Goal: Task Accomplishment & Management: Manage account settings

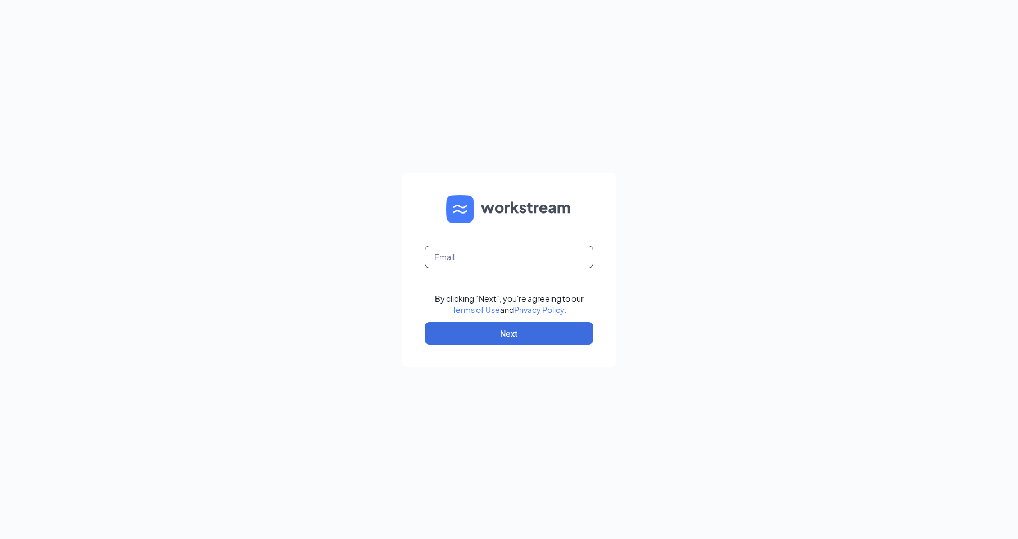
click at [501, 260] on input "text" at bounding box center [509, 257] width 169 height 22
type input "1332@internal-email.com"
click at [511, 330] on button "Next" at bounding box center [509, 333] width 169 height 22
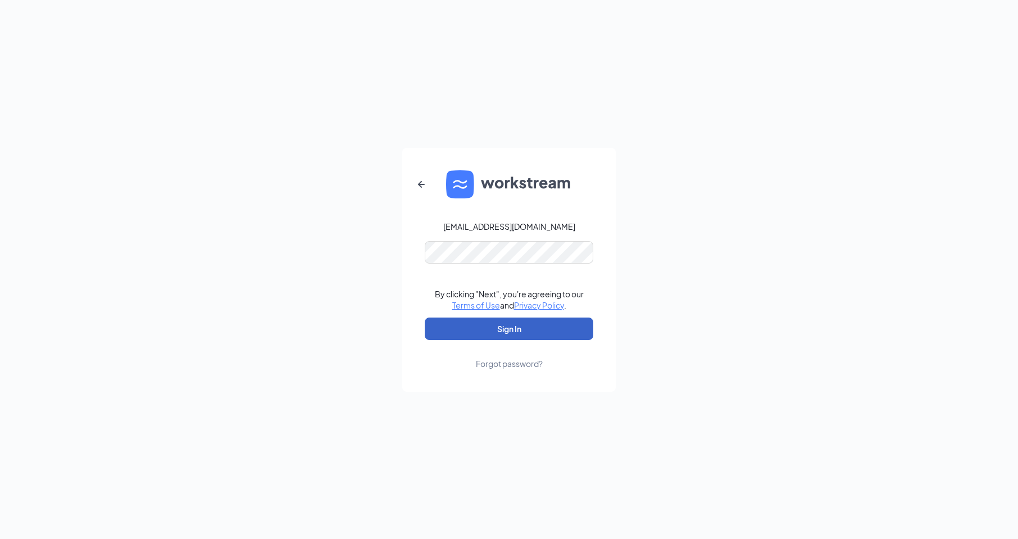
click at [514, 331] on button "Sign In" at bounding box center [509, 329] width 169 height 22
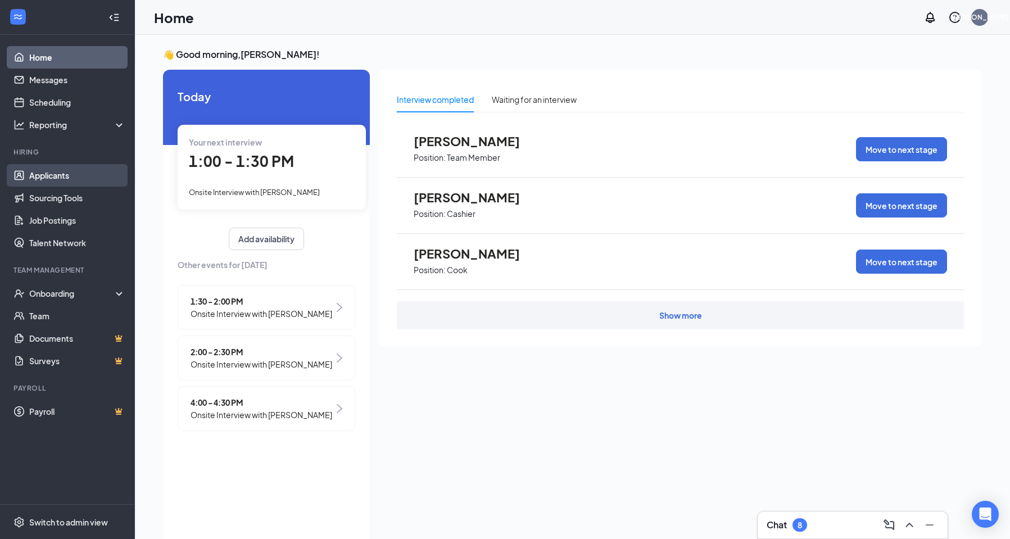
click at [67, 173] on link "Applicants" at bounding box center [77, 175] width 96 height 22
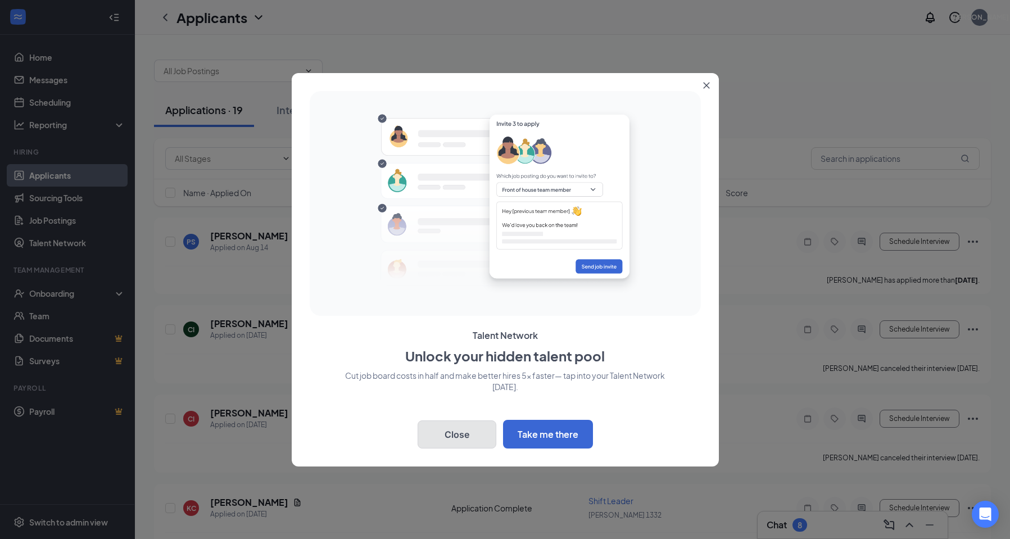
click at [471, 436] on button "Close" at bounding box center [457, 434] width 79 height 28
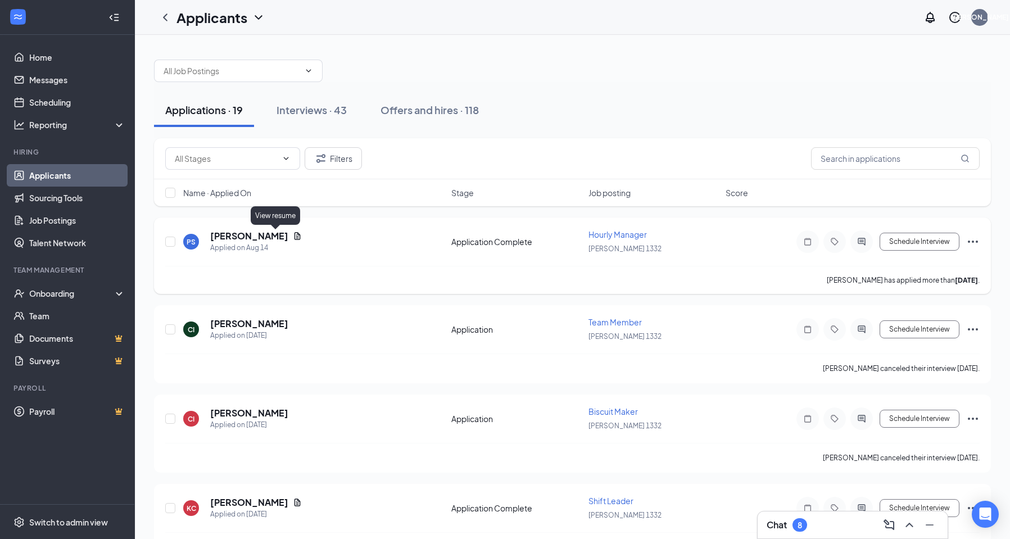
click at [293, 235] on icon "Document" at bounding box center [297, 236] width 9 height 9
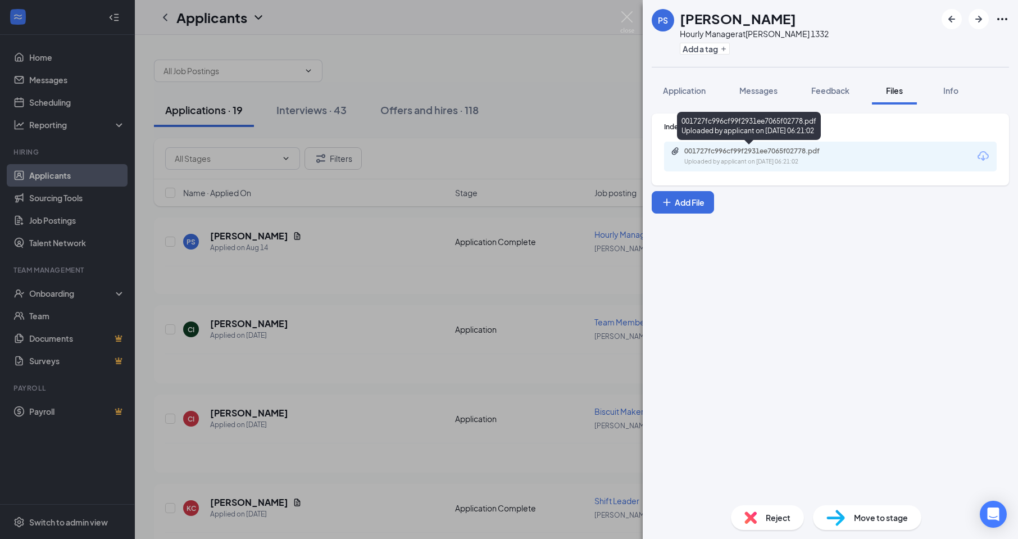
click at [804, 150] on div "001727fc996cf99f2931ee7065f02778.pdf" at bounding box center [763, 151] width 157 height 9
click at [621, 25] on img at bounding box center [627, 22] width 14 height 22
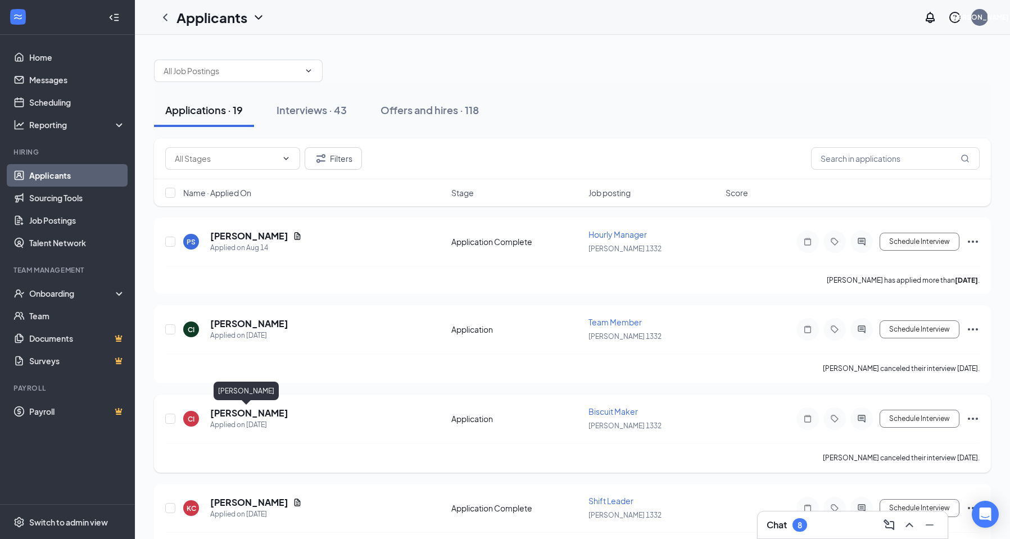
click at [261, 416] on h5 "[PERSON_NAME]" at bounding box center [249, 413] width 78 height 12
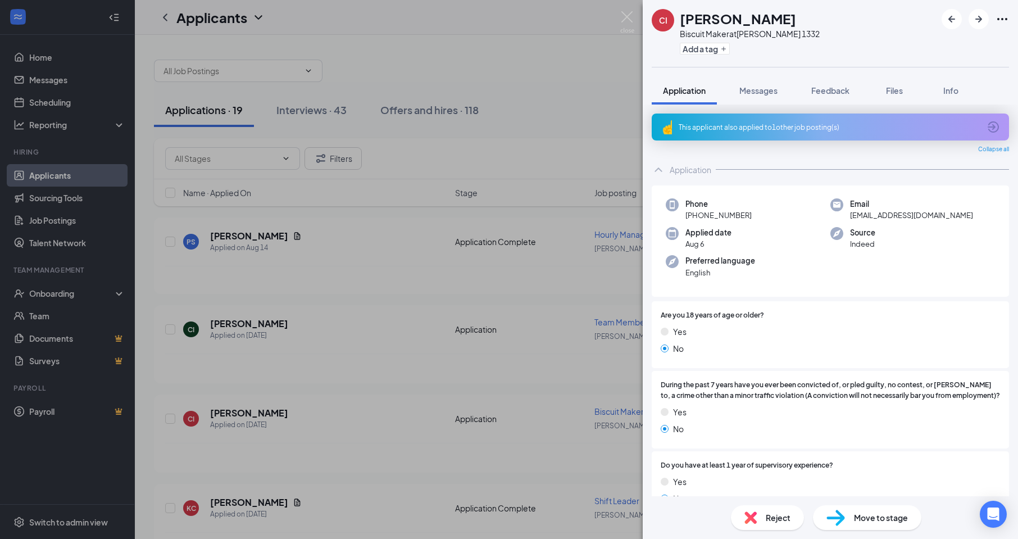
click at [1004, 20] on icon "Ellipses" at bounding box center [1002, 18] width 13 height 13
click at [1005, 18] on icon "Ellipses" at bounding box center [1002, 18] width 13 height 13
click at [941, 39] on link "View full application" at bounding box center [941, 44] width 121 height 11
click at [627, 16] on img at bounding box center [627, 22] width 14 height 22
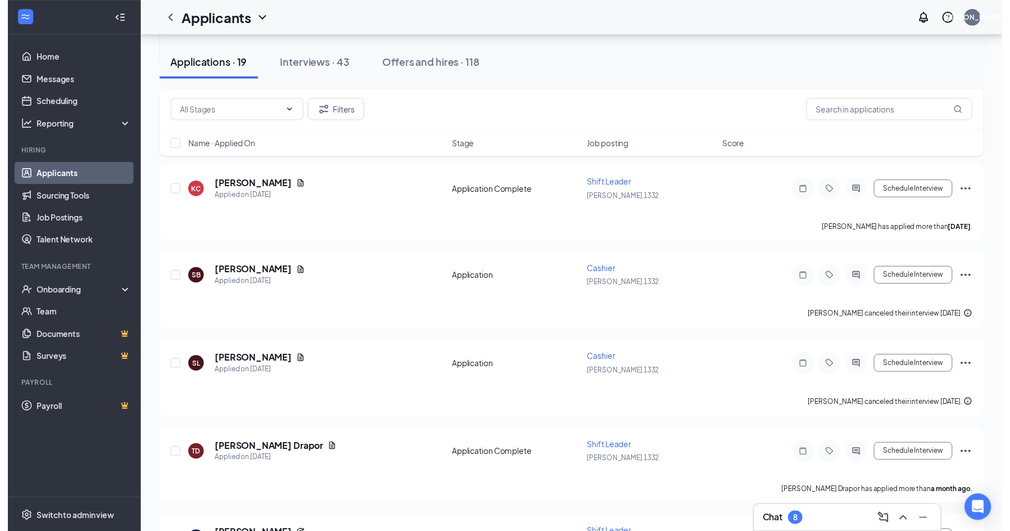
scroll to position [337, 0]
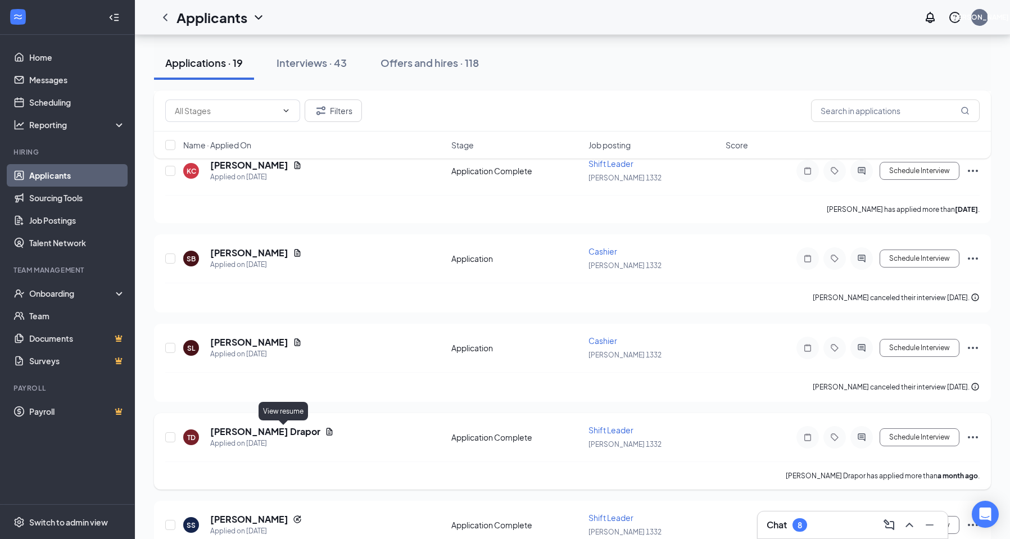
click at [325, 434] on icon "Document" at bounding box center [329, 431] width 9 height 9
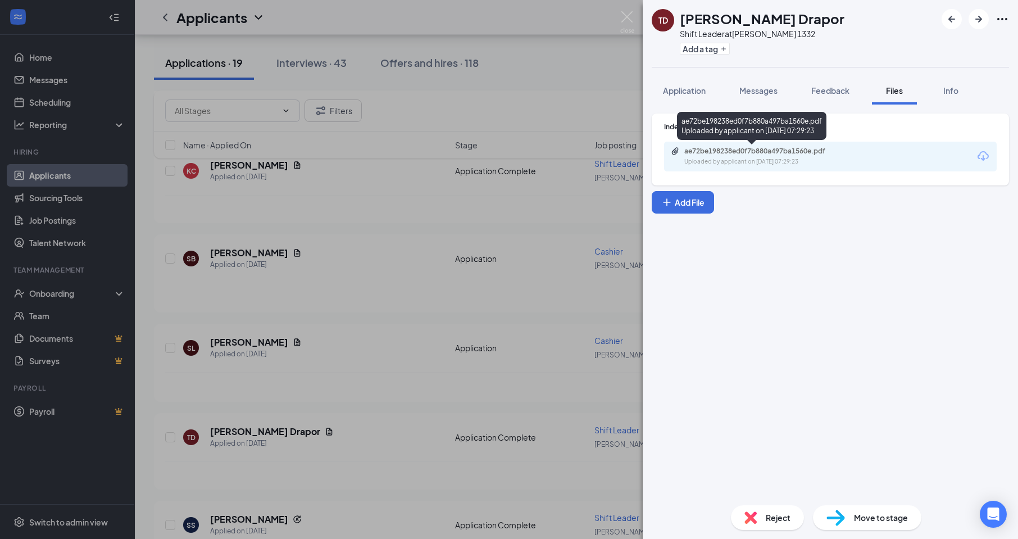
click at [760, 154] on div "ae72be198238ed0f7b880a497ba1560e.pdf" at bounding box center [763, 151] width 157 height 9
click at [629, 20] on img at bounding box center [627, 22] width 14 height 22
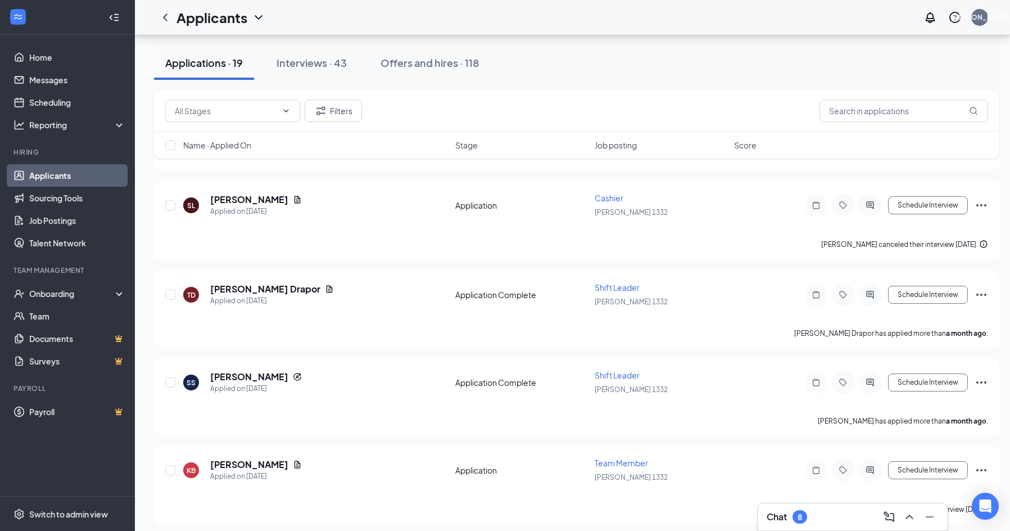
scroll to position [506, 0]
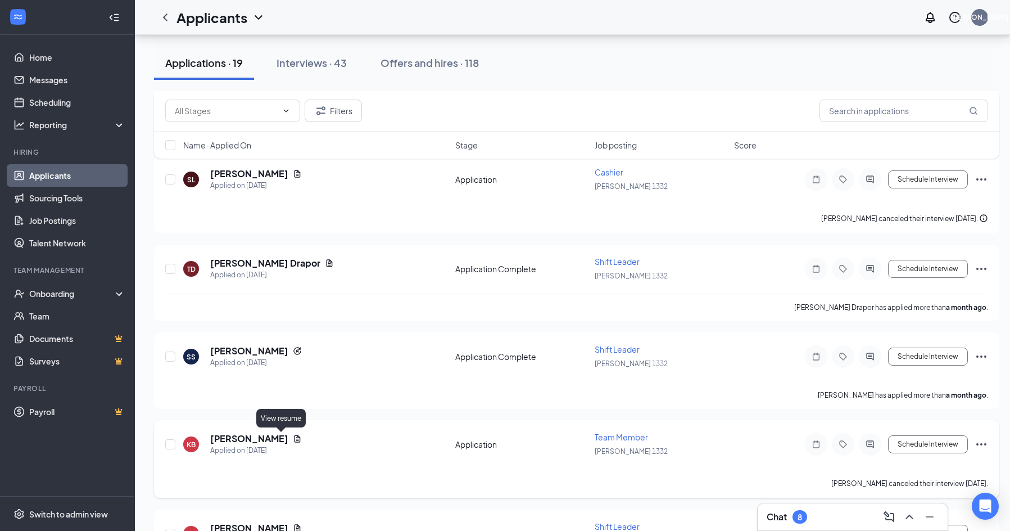
click at [295, 437] on icon "Document" at bounding box center [298, 437] width 6 height 7
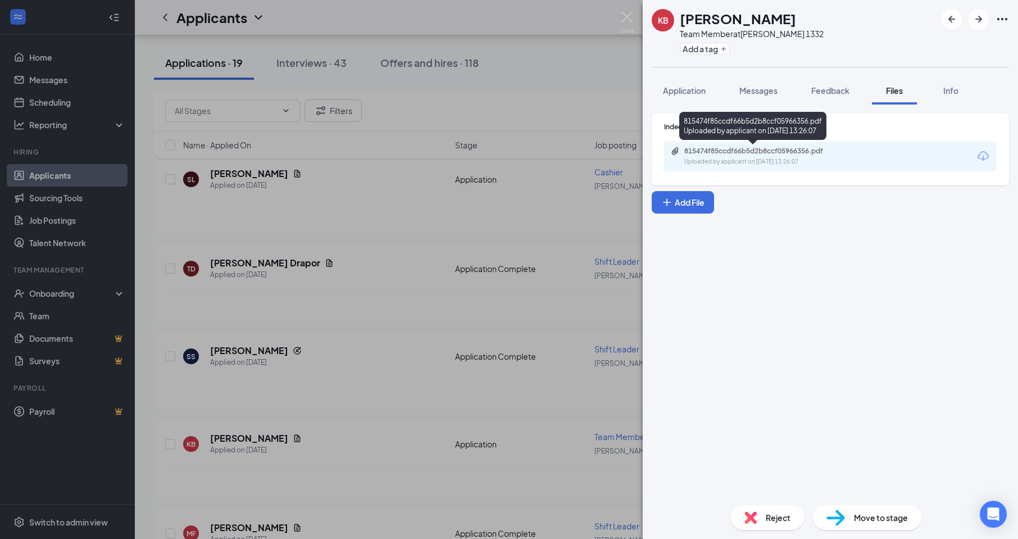
click at [746, 151] on div "815474f85ccdf66b5d2b8ccf05966356.pdf" at bounding box center [763, 151] width 157 height 9
click at [631, 15] on img at bounding box center [627, 22] width 14 height 22
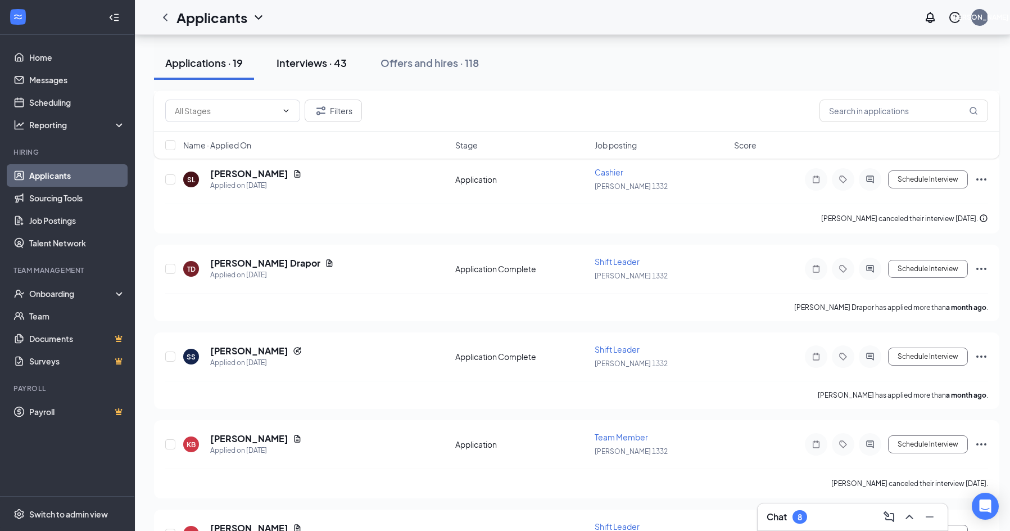
click at [316, 69] on div "Interviews · 43" at bounding box center [312, 63] width 70 height 14
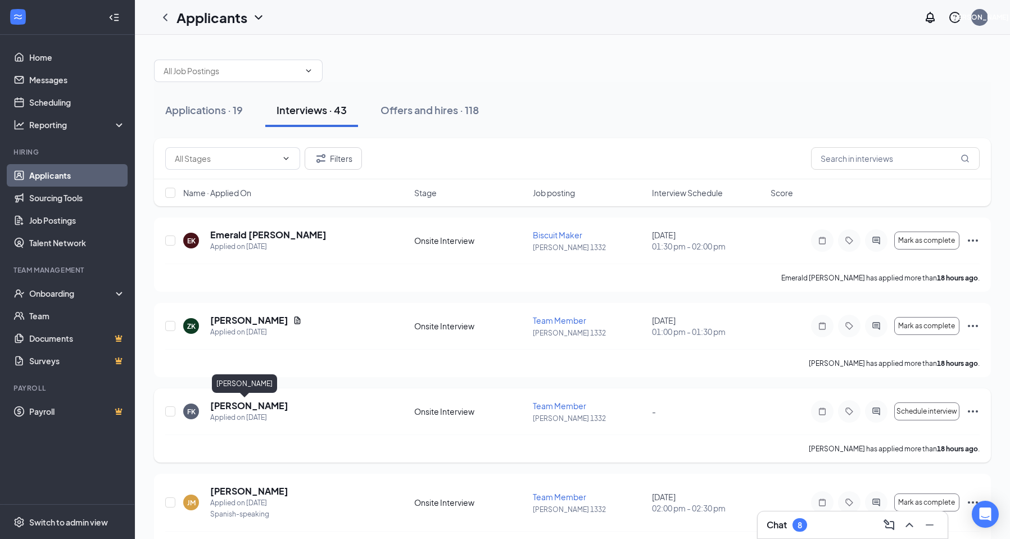
click at [232, 407] on h5 "[PERSON_NAME]" at bounding box center [249, 406] width 78 height 12
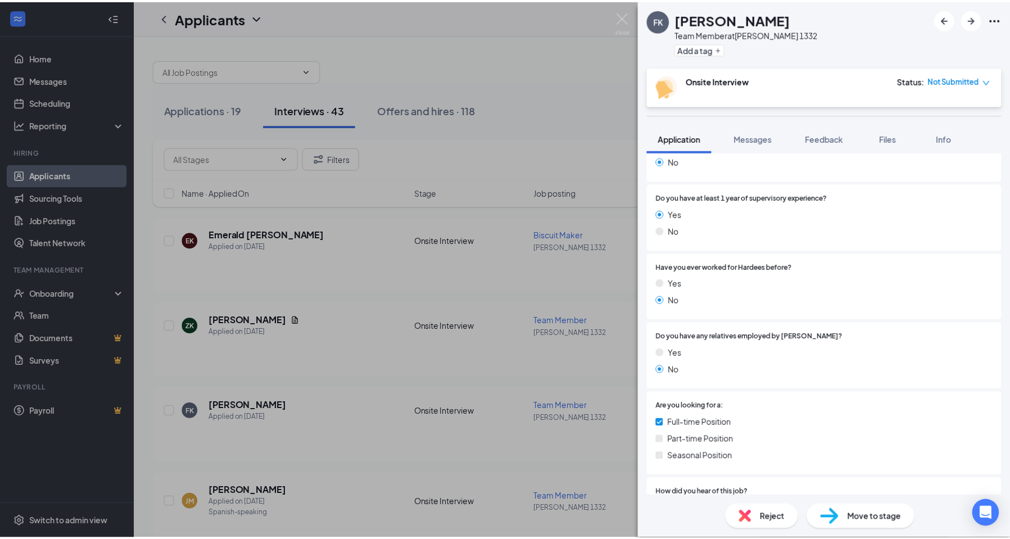
scroll to position [393, 0]
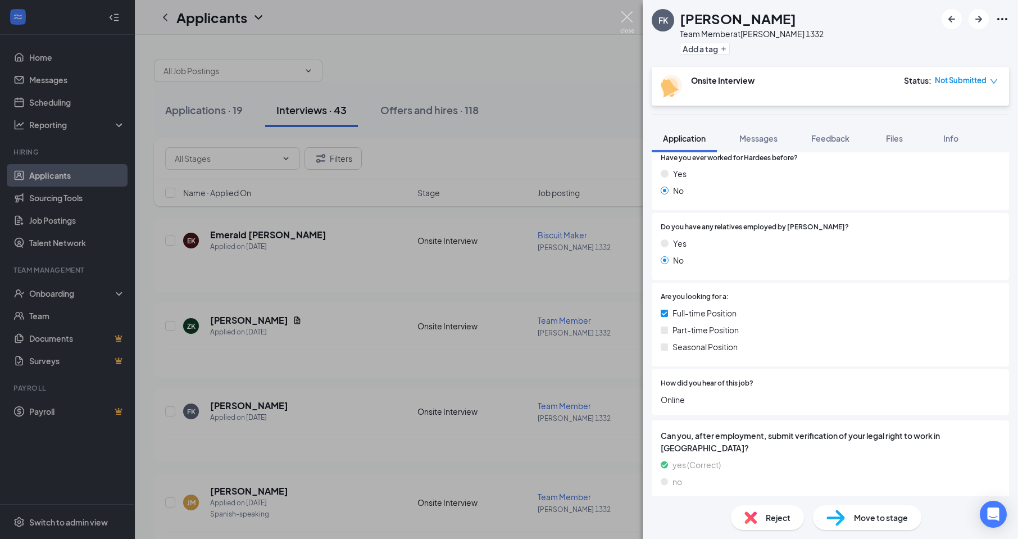
click at [631, 21] on img at bounding box center [627, 22] width 14 height 22
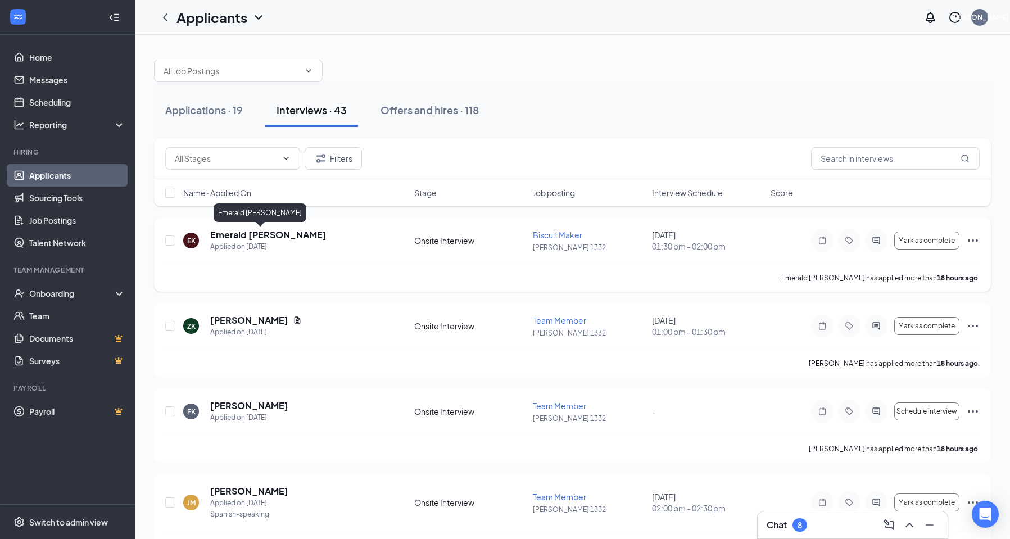
click at [240, 231] on h5 "Emerald [PERSON_NAME]" at bounding box center [268, 235] width 116 height 12
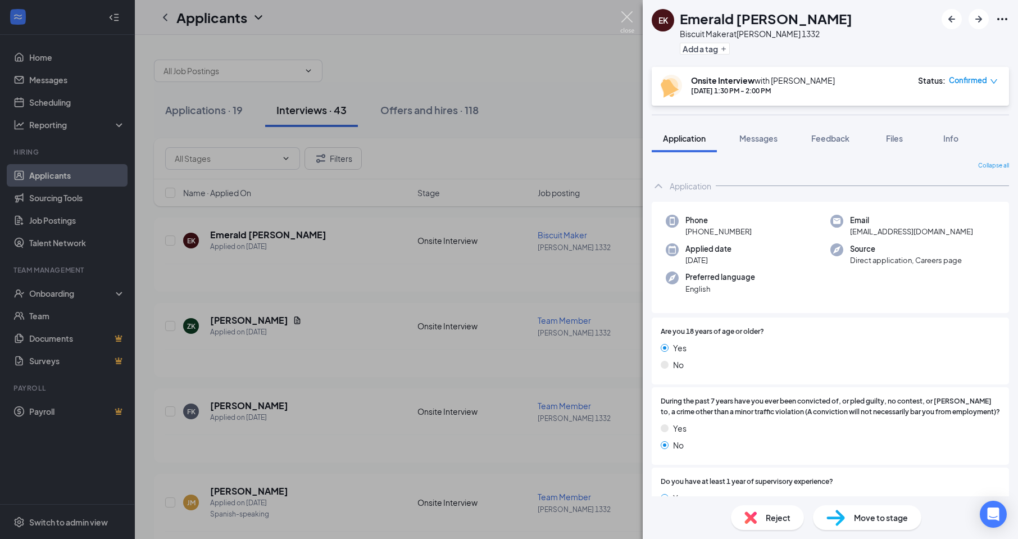
click at [627, 14] on img at bounding box center [627, 22] width 14 height 22
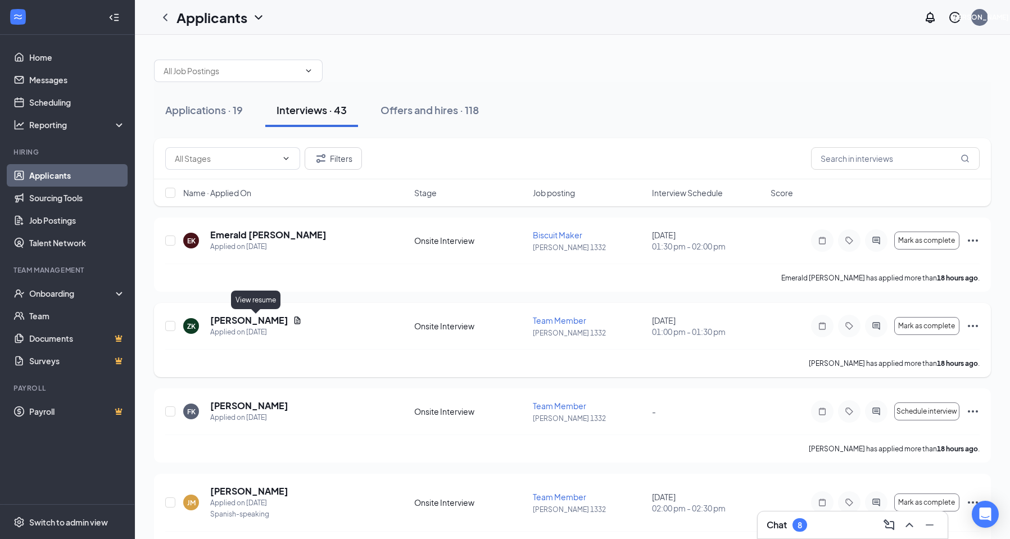
click at [293, 322] on icon "Document" at bounding box center [297, 320] width 9 height 9
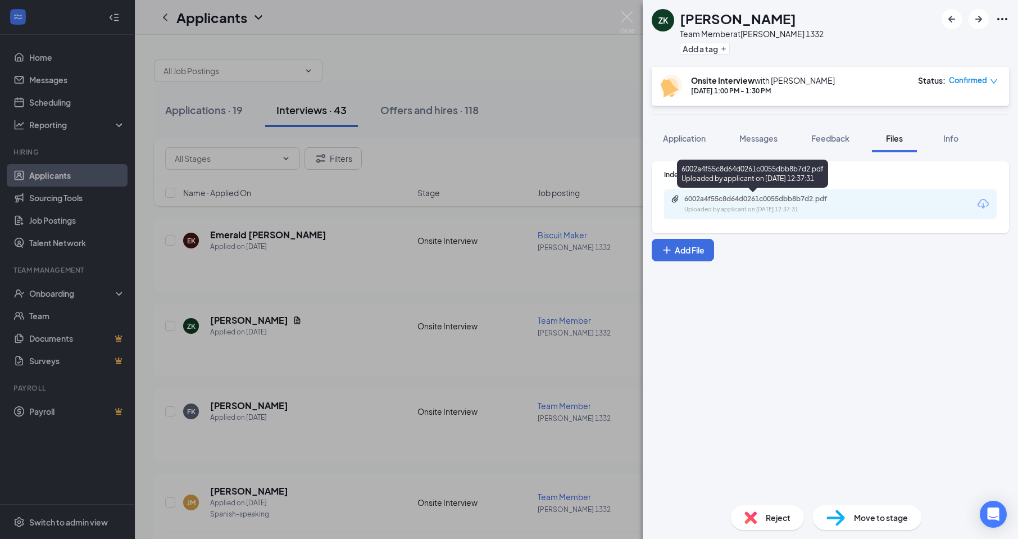
click at [817, 204] on div "6002a4f55c8d64d0261c0055dbb8b7d2.pdf Uploaded by applicant on [DATE] 12:37:31" at bounding box center [762, 204] width 182 height 20
click at [626, 22] on img at bounding box center [627, 22] width 14 height 22
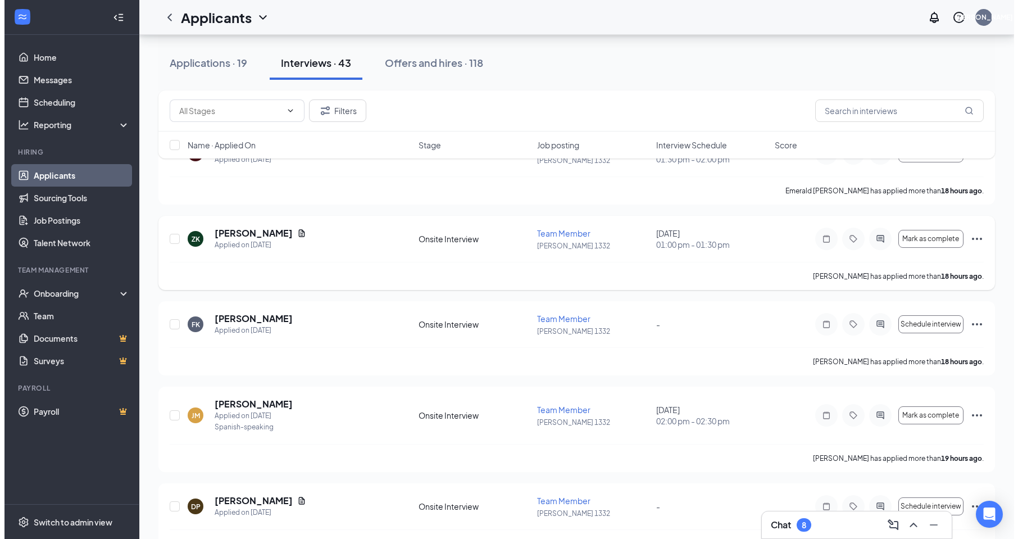
scroll to position [112, 0]
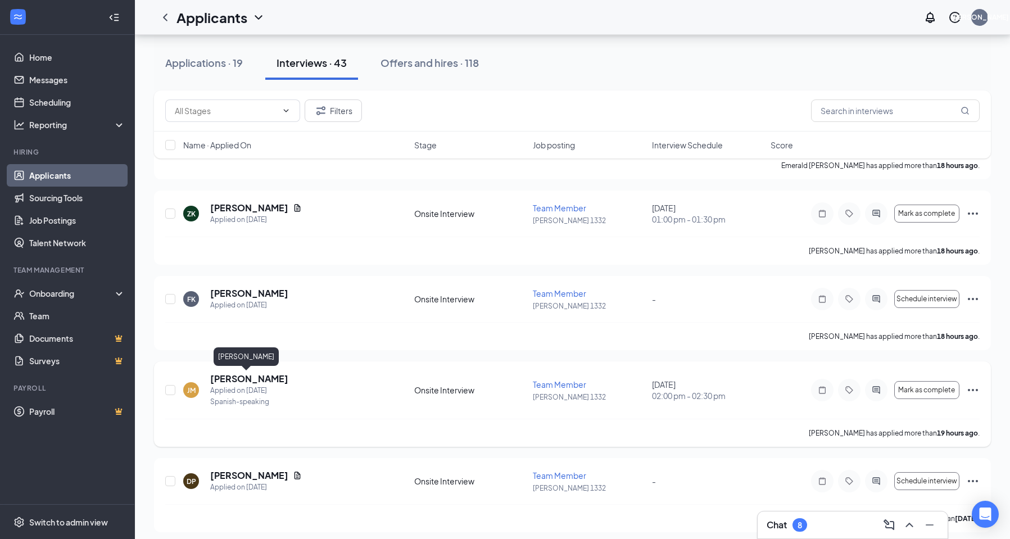
click at [257, 379] on h5 "[PERSON_NAME]" at bounding box center [249, 379] width 78 height 12
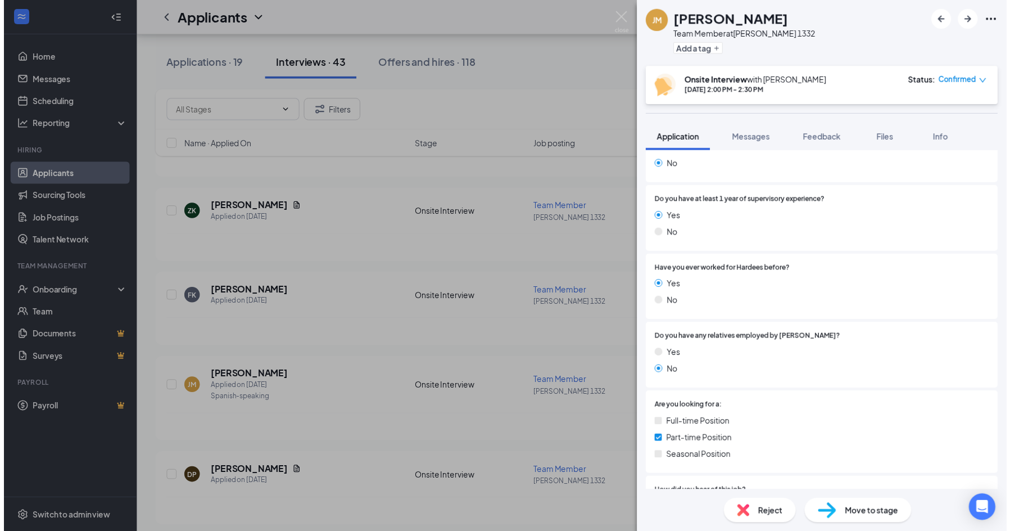
scroll to position [281, 0]
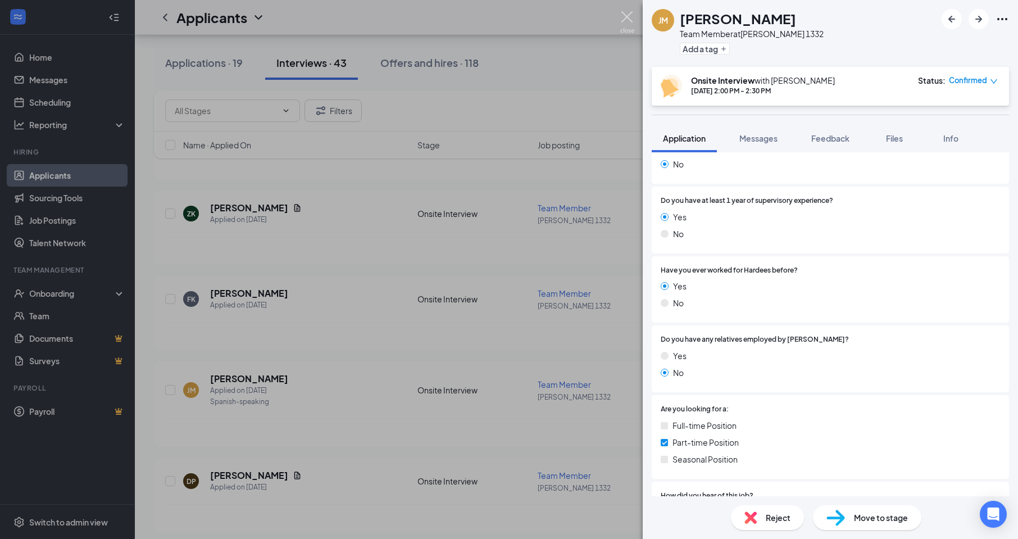
click at [623, 13] on img at bounding box center [627, 22] width 14 height 22
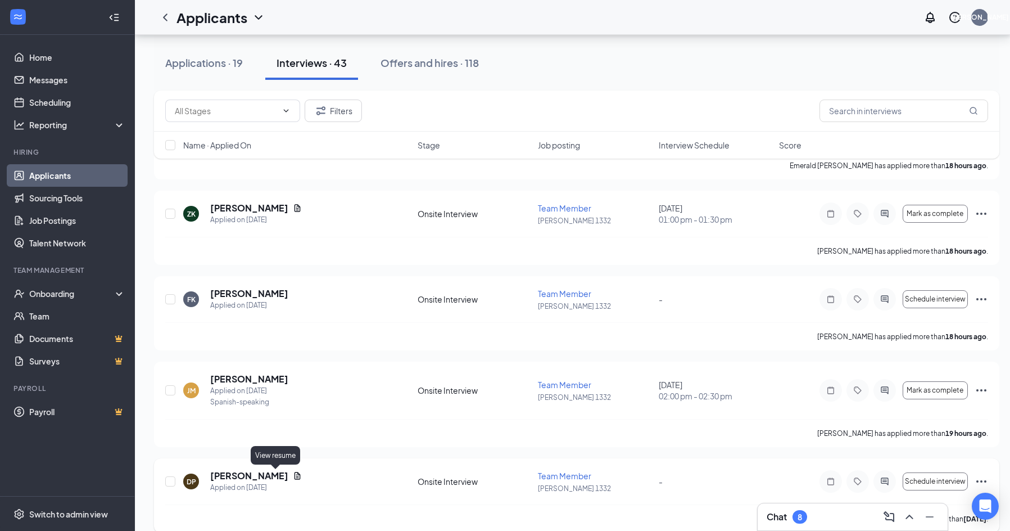
click at [293, 475] on icon "Document" at bounding box center [297, 475] width 9 height 9
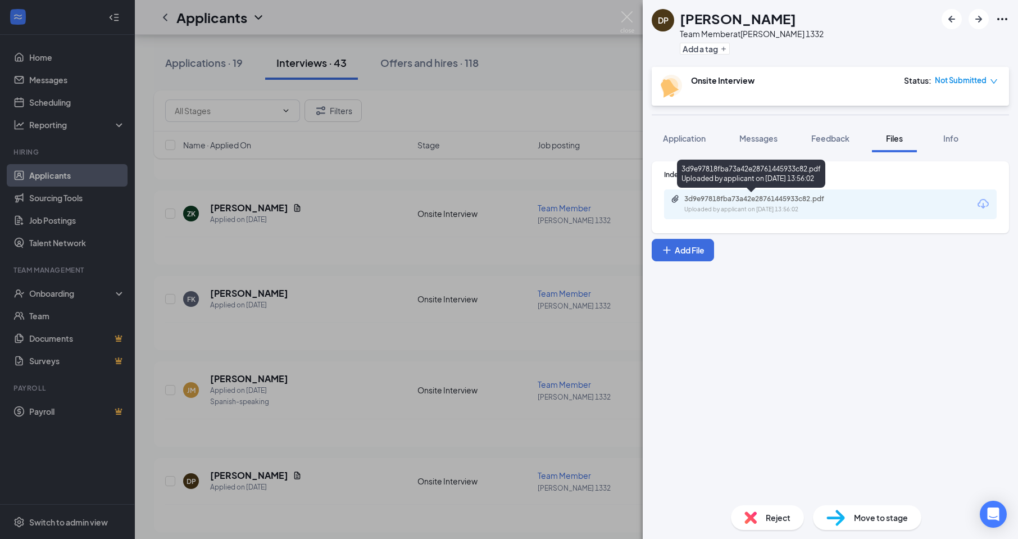
click at [774, 200] on div "3d9e97818fba73a42e28761445933c82.pdf" at bounding box center [763, 198] width 157 height 9
click at [629, 21] on img at bounding box center [627, 22] width 14 height 22
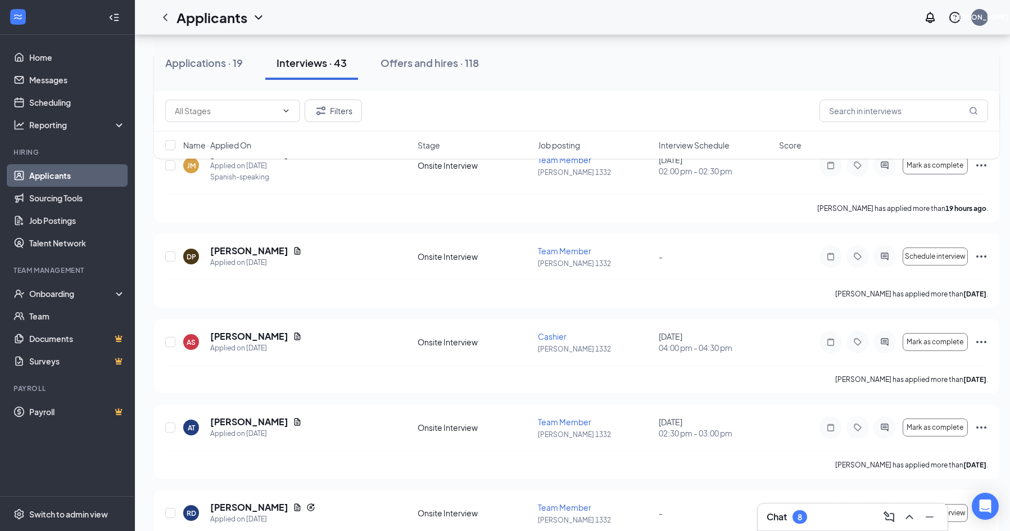
scroll to position [393, 0]
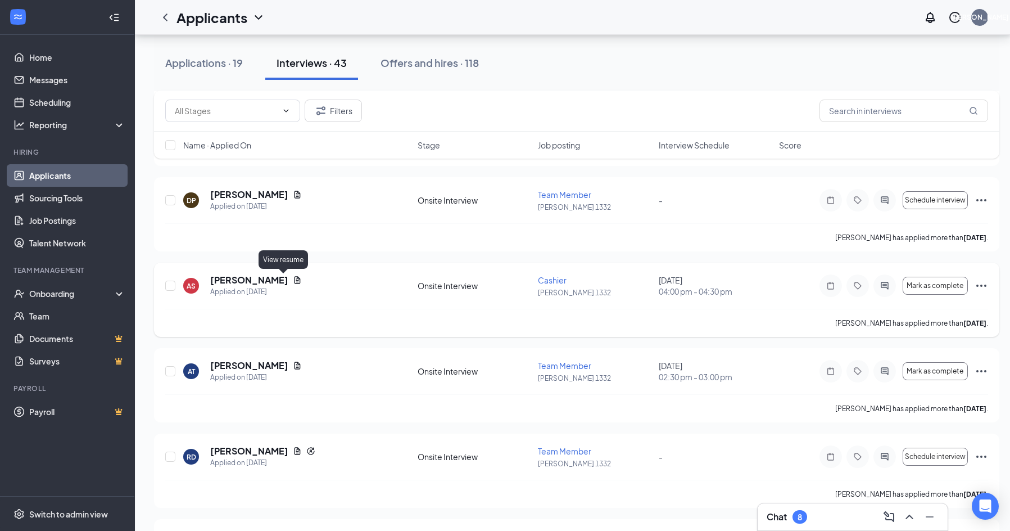
click at [293, 281] on icon "Document" at bounding box center [297, 279] width 9 height 9
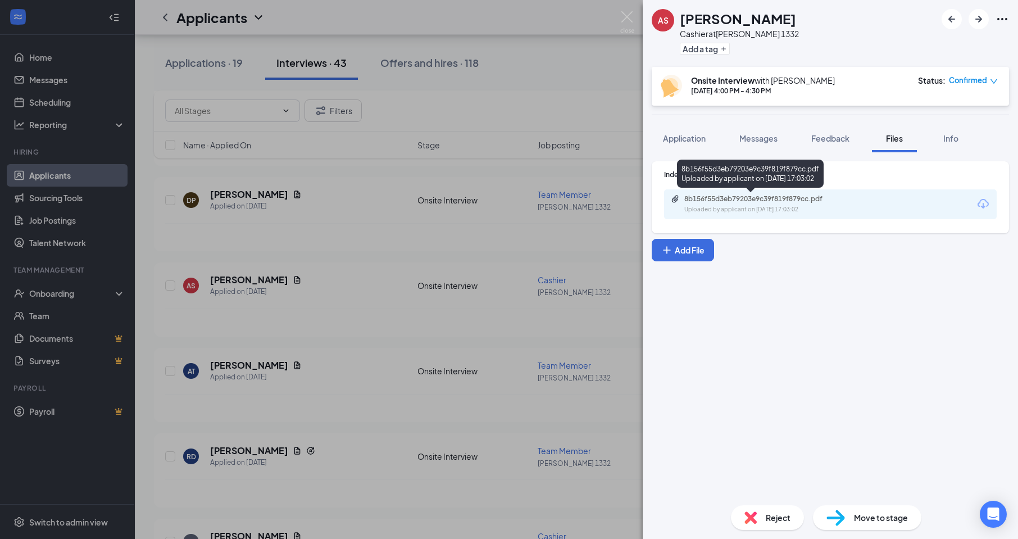
click at [778, 203] on div "8b156f55d3eb79203e9c39f819f879cc.pdf Uploaded by applicant on [DATE] 17:03:02" at bounding box center [762, 204] width 182 height 20
click at [633, 15] on img at bounding box center [627, 22] width 14 height 22
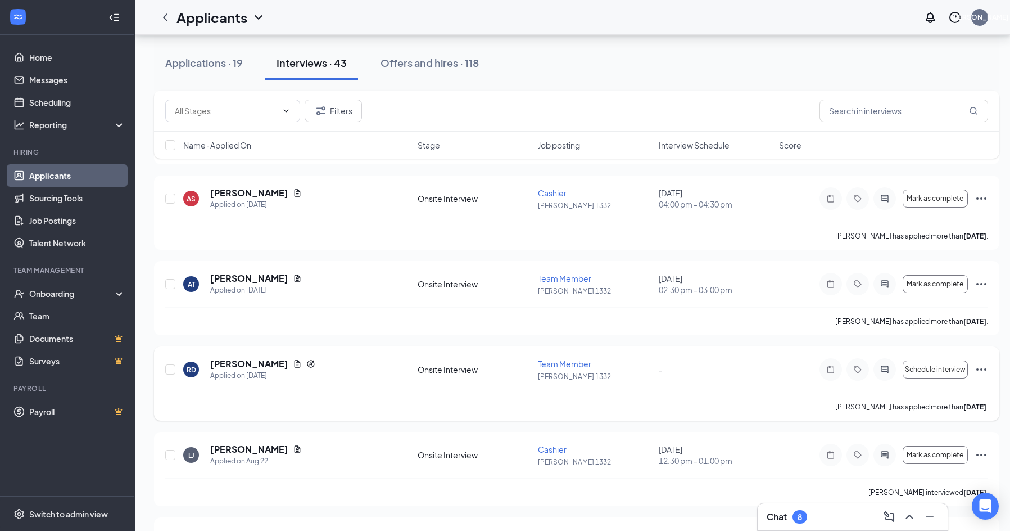
scroll to position [506, 0]
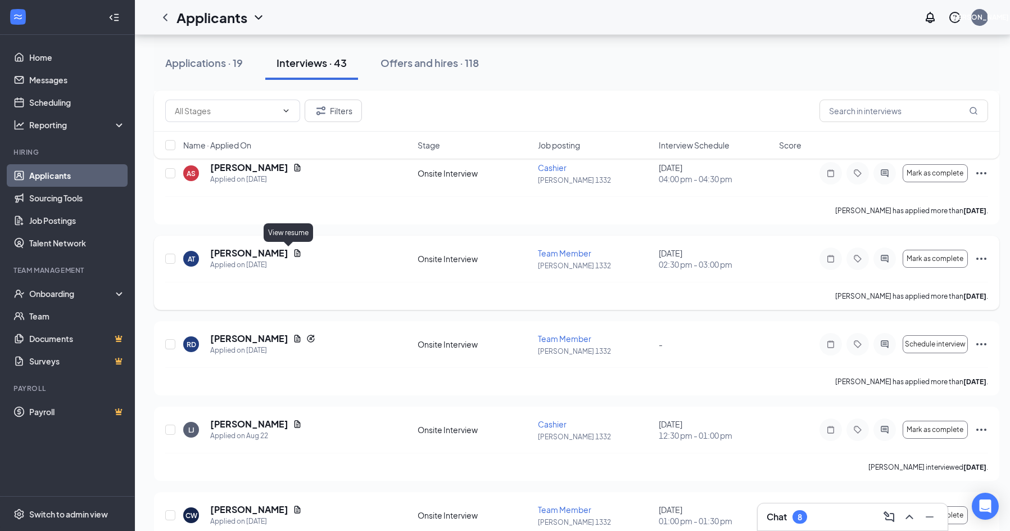
click at [295, 253] on icon "Document" at bounding box center [298, 252] width 6 height 7
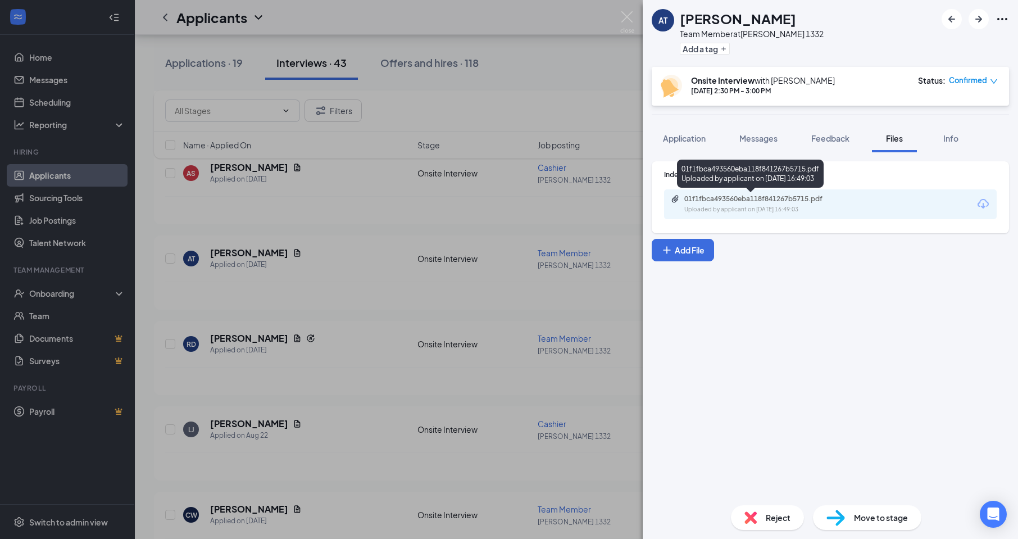
click at [759, 199] on div "01f1fbca493560eba118f841267b5715.pdf" at bounding box center [763, 198] width 157 height 9
click at [624, 16] on img at bounding box center [627, 22] width 14 height 22
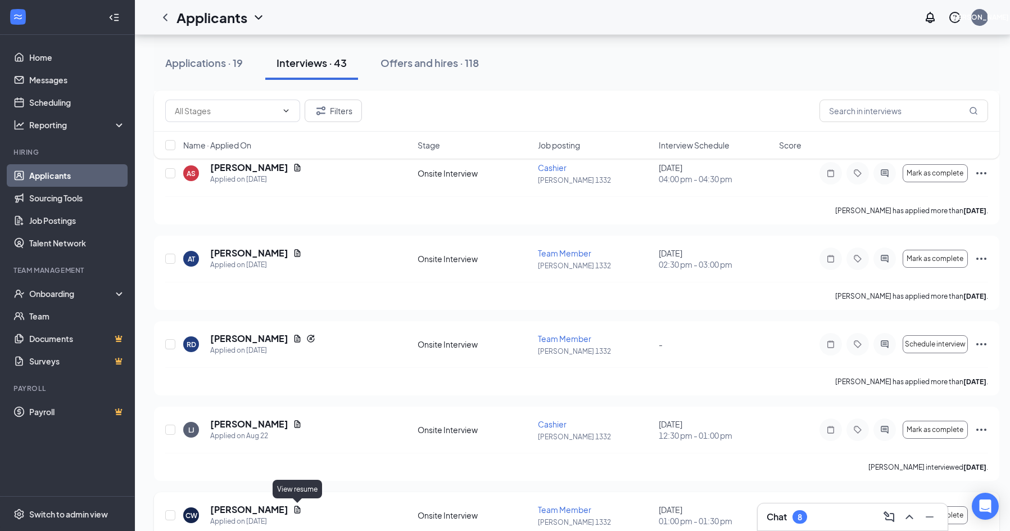
click at [297, 507] on icon "Document" at bounding box center [297, 509] width 9 height 9
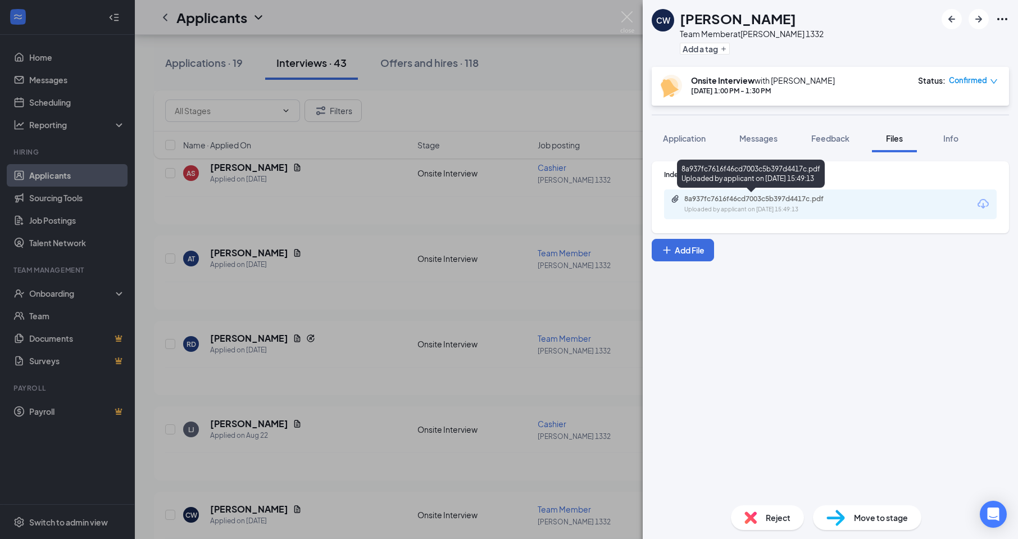
click at [755, 199] on div "8a937fc7616f46cd7003c5b397d4417c.pdf" at bounding box center [763, 198] width 157 height 9
click at [622, 13] on img at bounding box center [627, 22] width 14 height 22
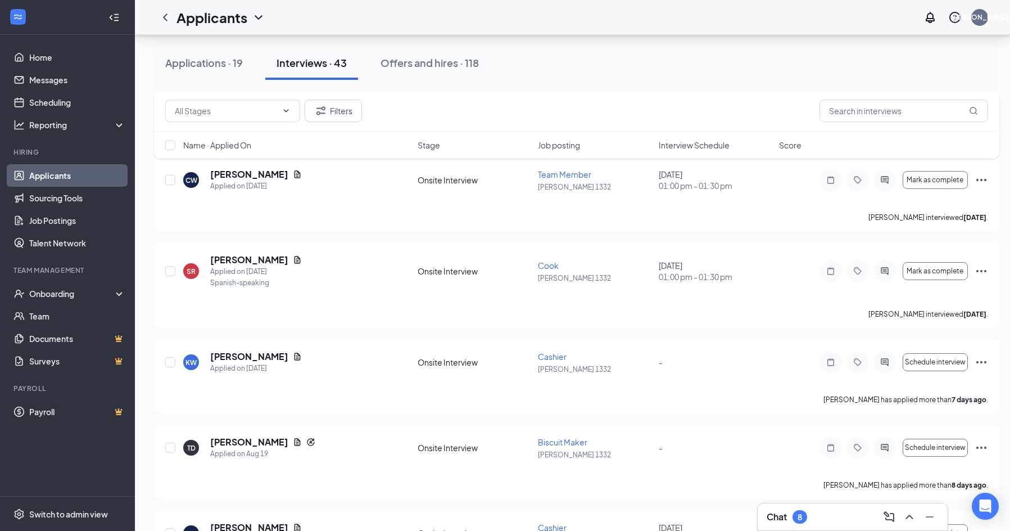
scroll to position [843, 0]
click at [293, 354] on icon "Document" at bounding box center [297, 354] width 9 height 9
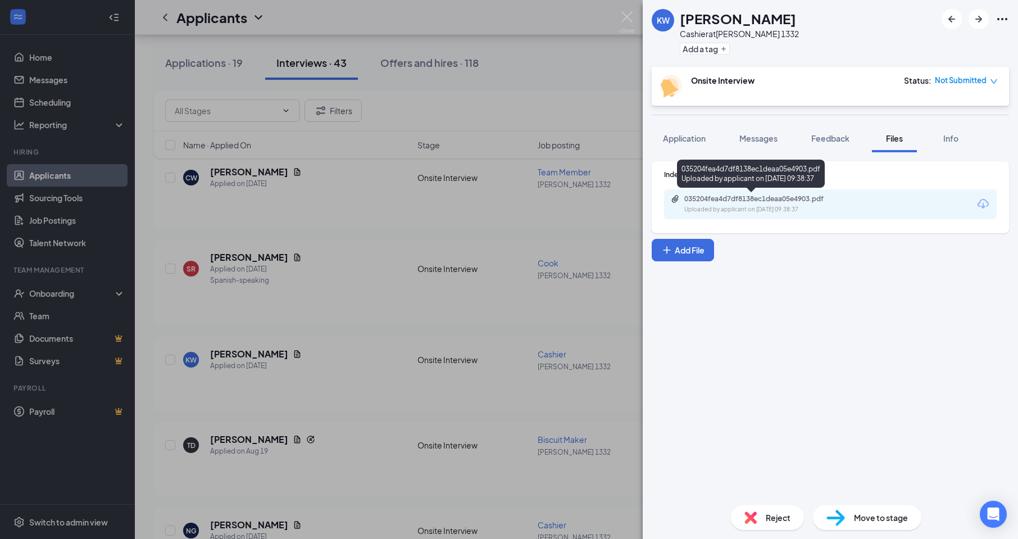
click at [796, 200] on div "035204fea4d7df8138ec1deaa05e4903.pdf" at bounding box center [763, 198] width 157 height 9
click at [65, 297] on div "KW [PERSON_NAME] Cashier at [PERSON_NAME] 1332 Add a tag Onsite Interview Statu…" at bounding box center [509, 269] width 1018 height 539
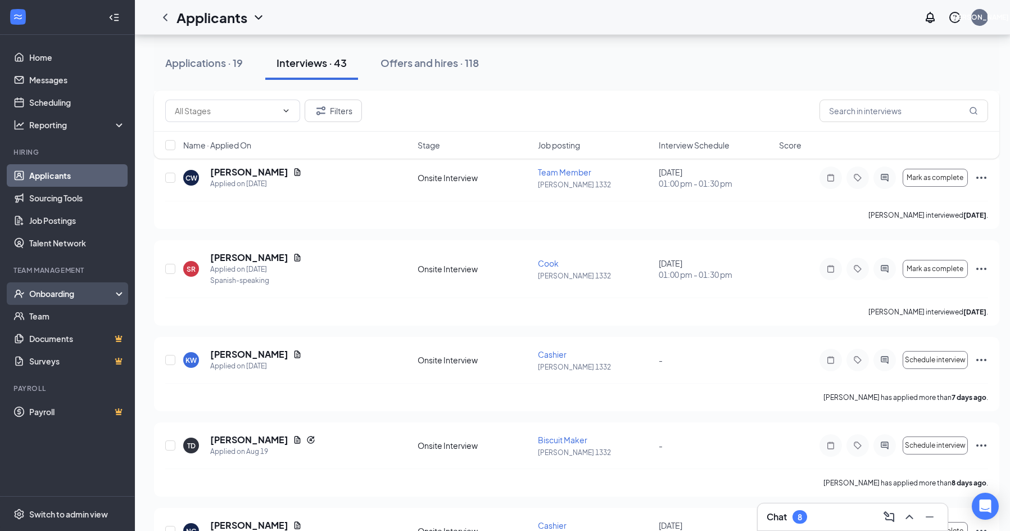
click at [65, 291] on div "Onboarding" at bounding box center [72, 293] width 87 height 11
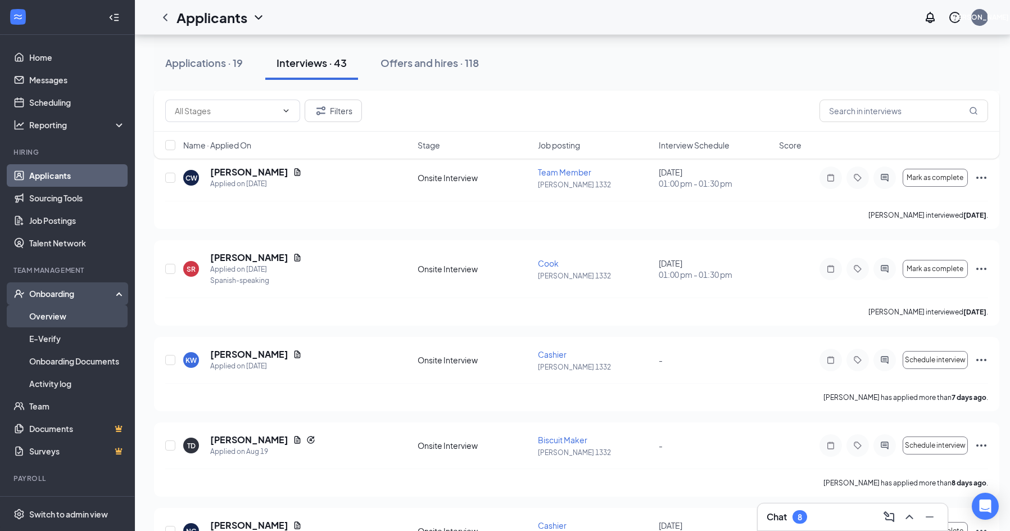
click at [65, 312] on link "Overview" at bounding box center [77, 316] width 96 height 22
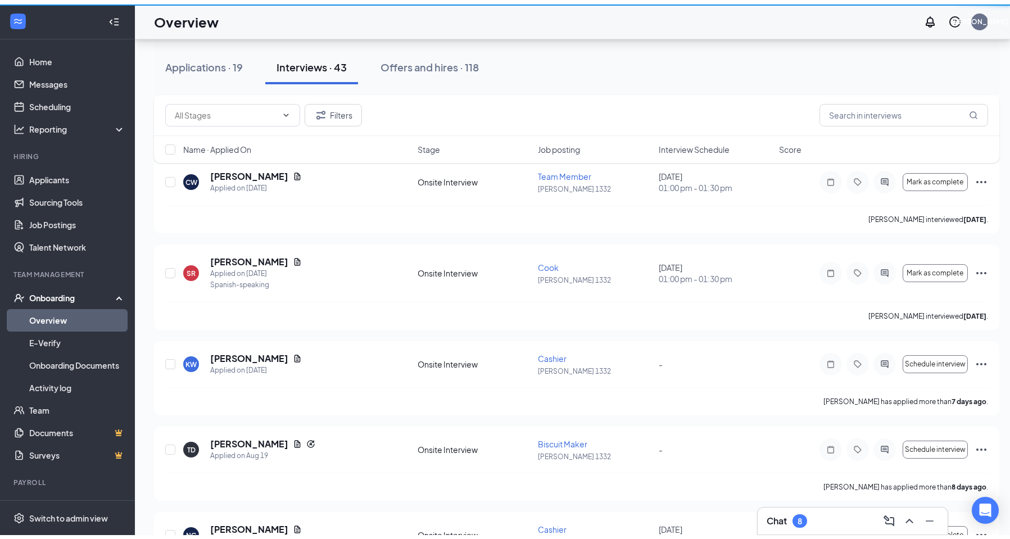
scroll to position [51, 0]
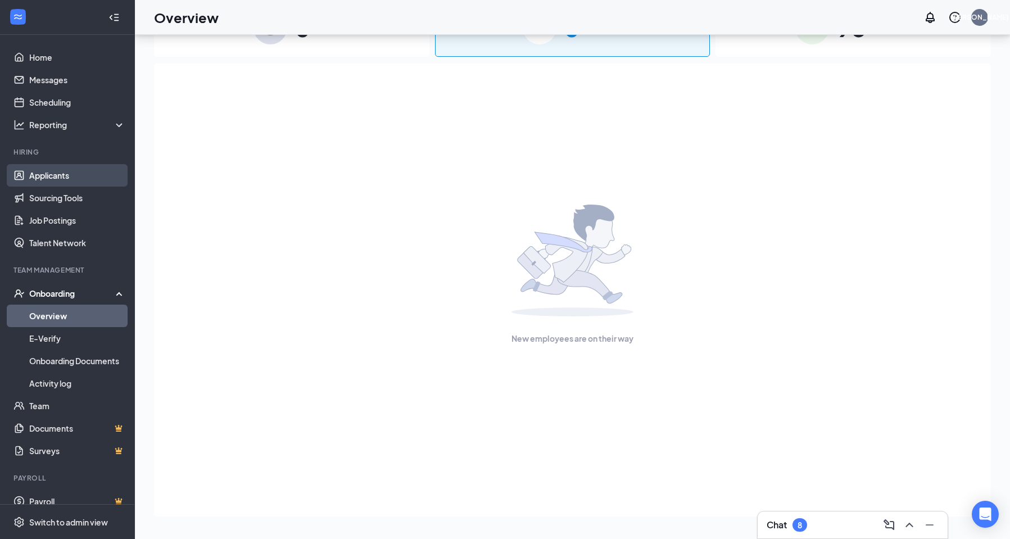
click at [54, 180] on link "Applicants" at bounding box center [77, 175] width 96 height 22
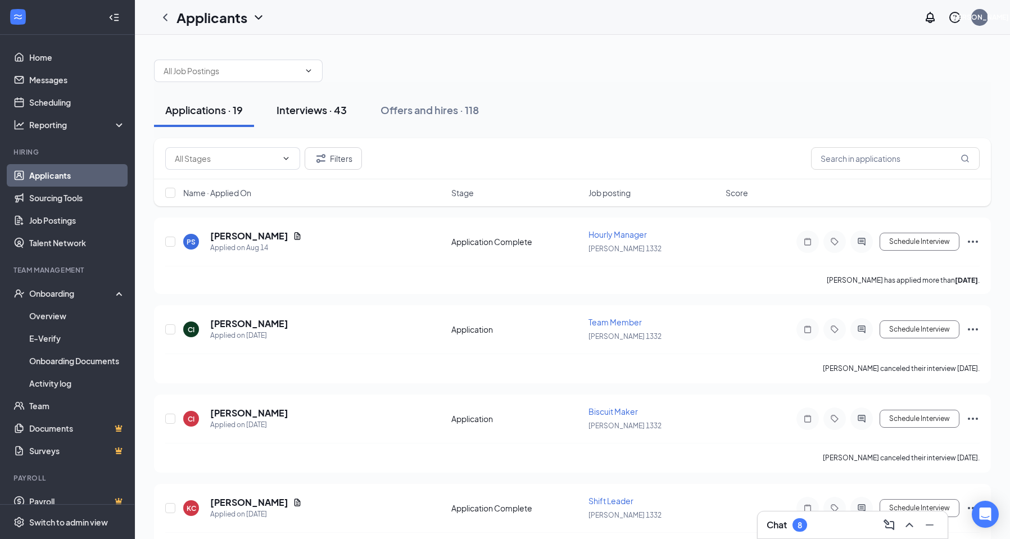
click at [309, 112] on div "Interviews · 43" at bounding box center [312, 110] width 70 height 14
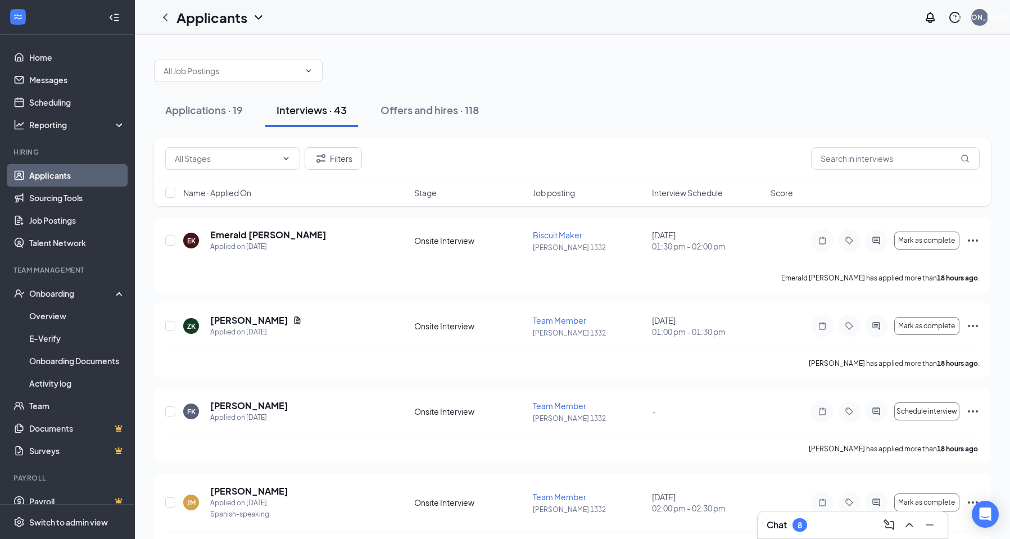
click at [713, 194] on span "Interview Schedule" at bounding box center [687, 192] width 71 height 11
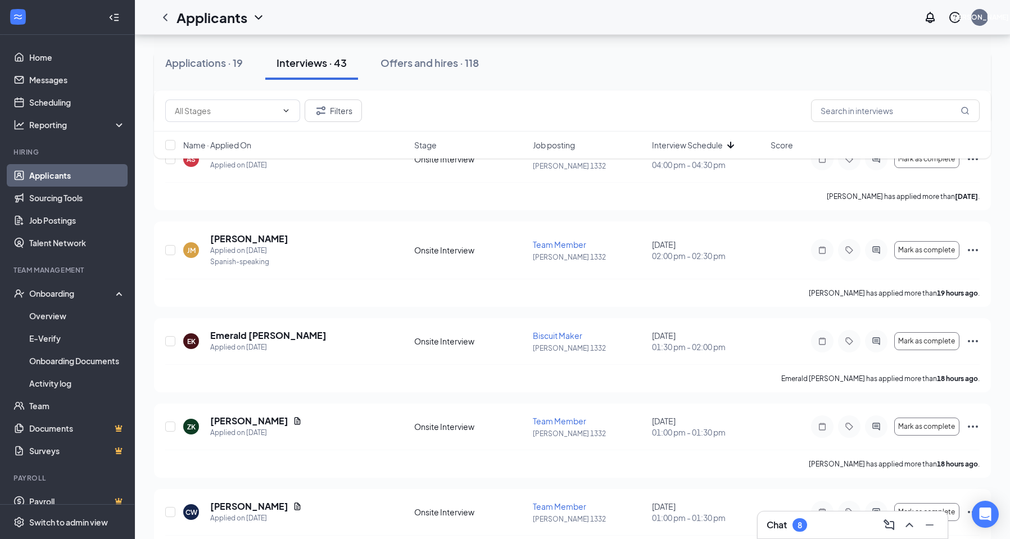
scroll to position [169, 0]
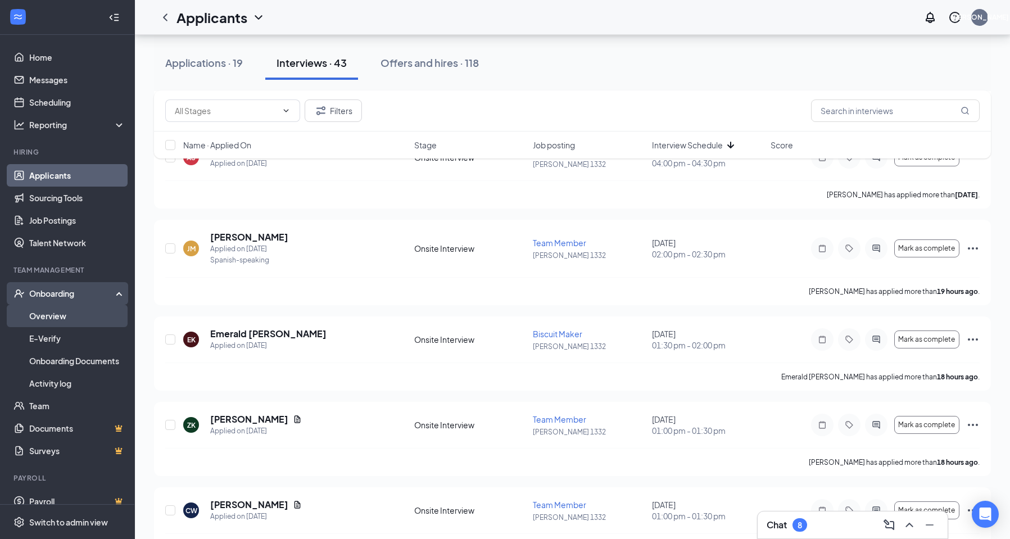
click at [54, 318] on link "Overview" at bounding box center [77, 316] width 96 height 22
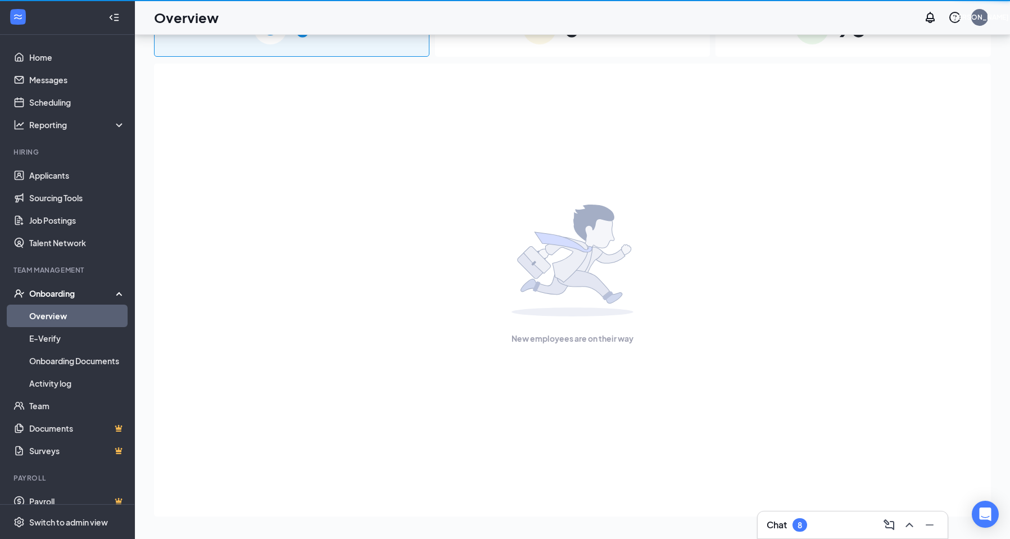
scroll to position [51, 0]
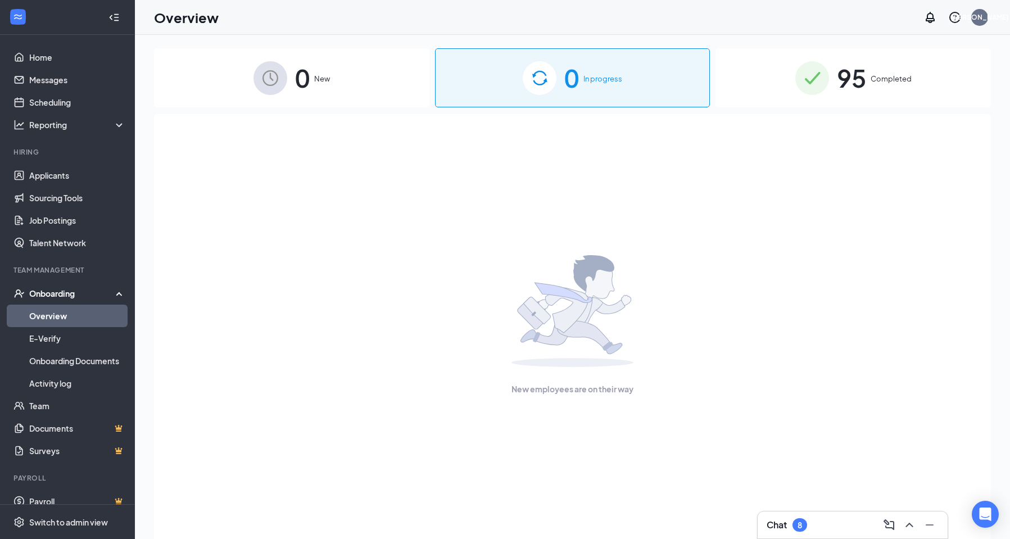
click at [874, 79] on span "Completed" at bounding box center [891, 78] width 41 height 11
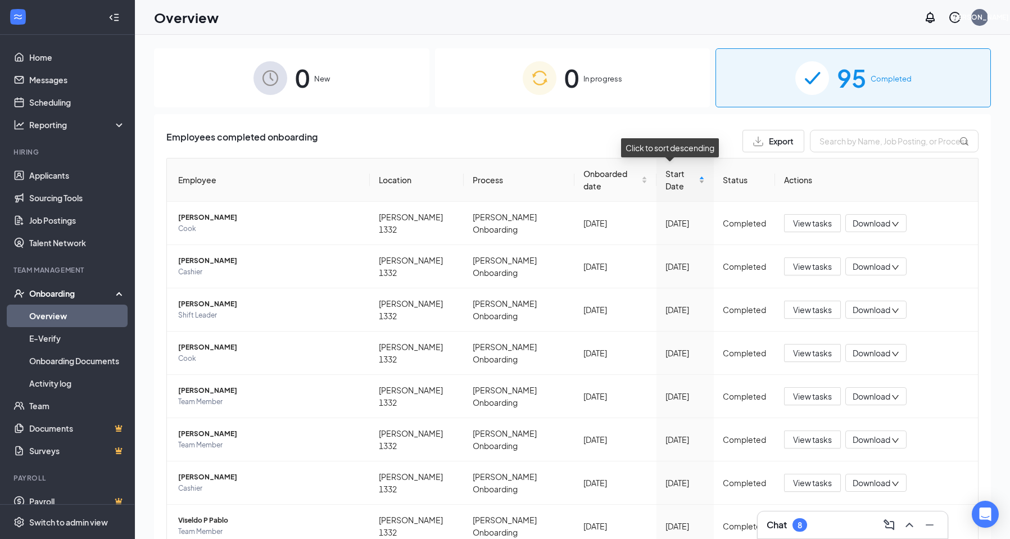
click at [694, 178] on div "Start Date" at bounding box center [685, 179] width 40 height 25
click at [187, 212] on span "[PERSON_NAME]" at bounding box center [269, 217] width 183 height 11
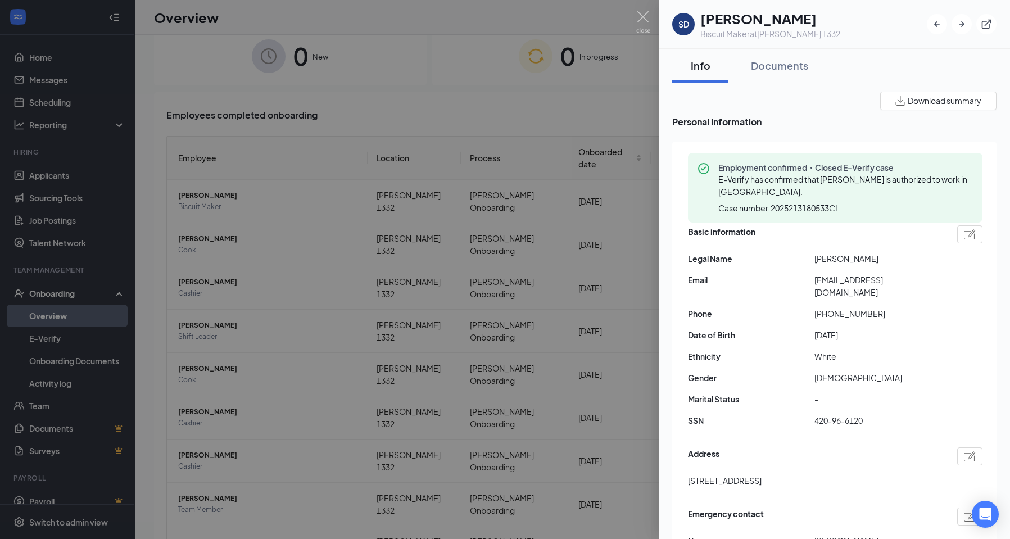
scroll to position [24, 0]
click at [503, 101] on div at bounding box center [505, 269] width 1010 height 539
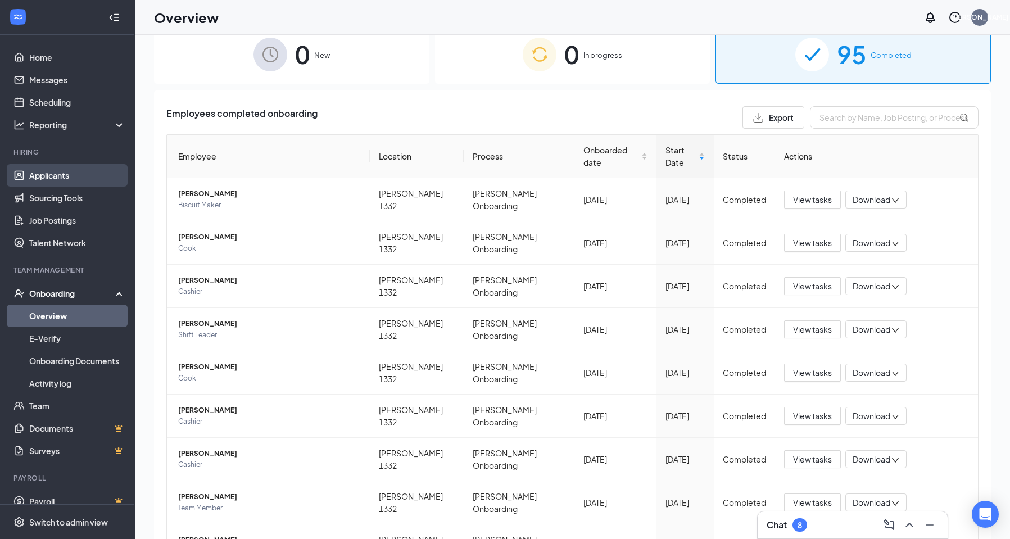
click at [40, 174] on link "Applicants" at bounding box center [77, 175] width 96 height 22
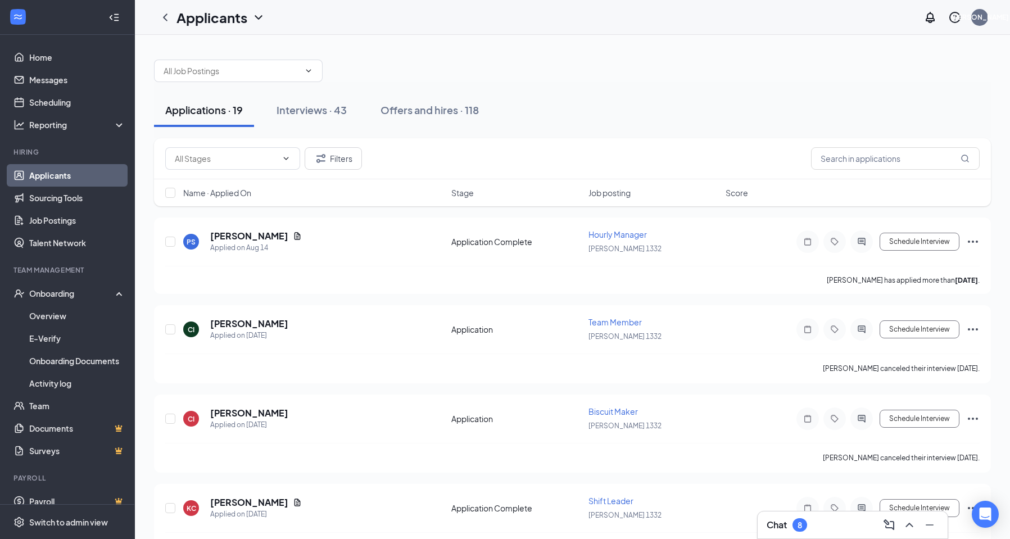
scroll to position [24, 0]
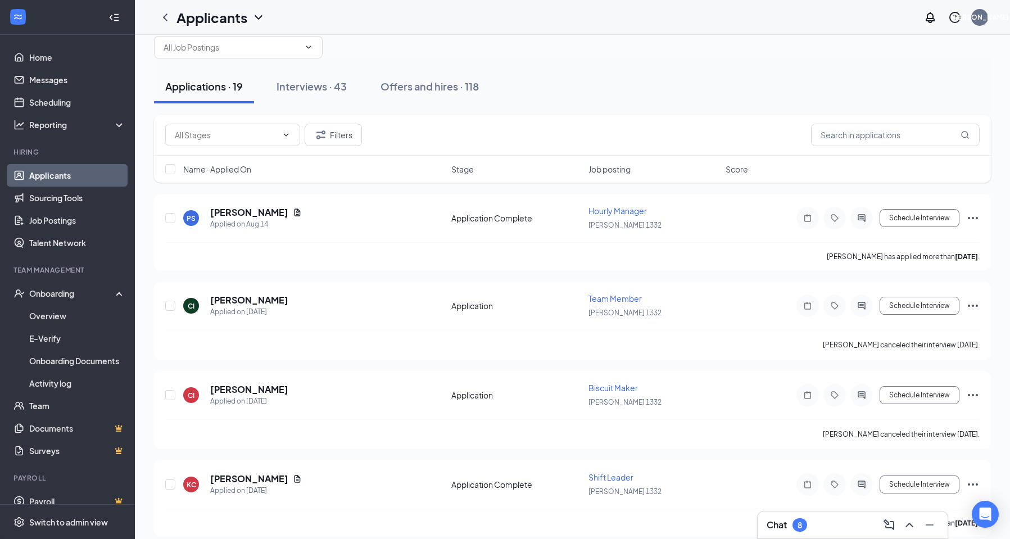
click at [608, 171] on span "Job posting" at bounding box center [609, 169] width 42 height 11
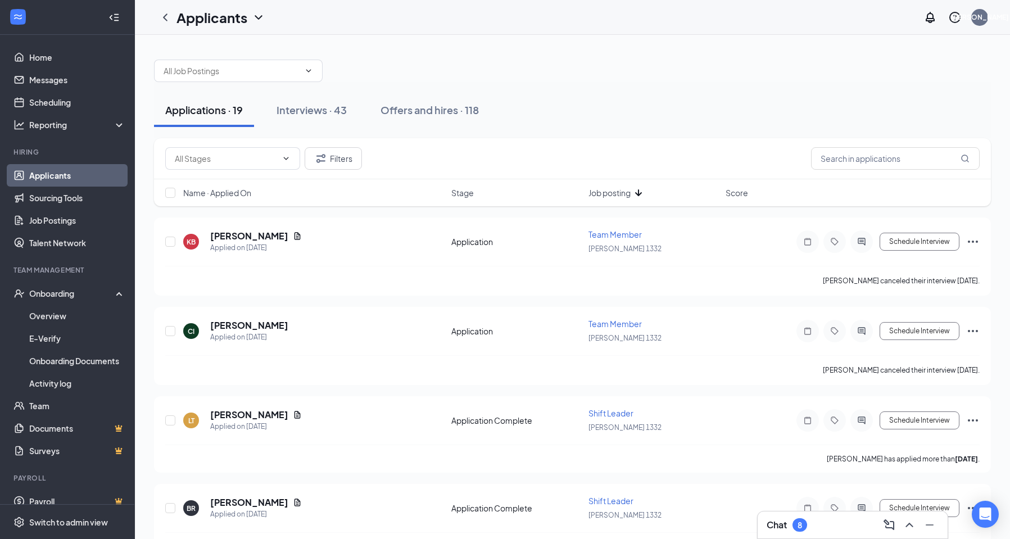
click at [620, 194] on span "Job posting" at bounding box center [609, 192] width 42 height 11
click at [244, 194] on span "Name · Applied On" at bounding box center [217, 192] width 68 height 11
click at [261, 193] on icon "ArrowDown" at bounding box center [258, 192] width 13 height 13
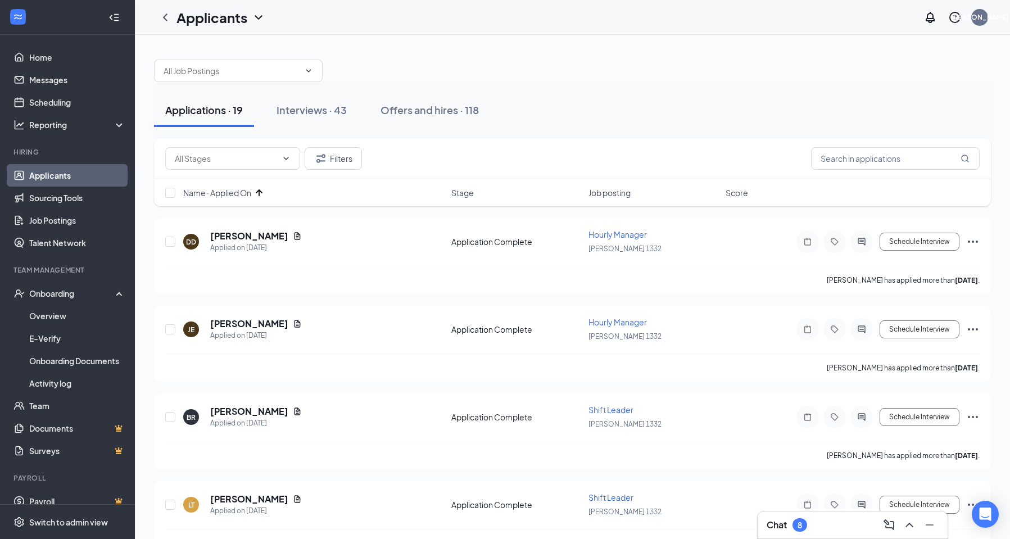
click at [255, 194] on icon "ArrowUp" at bounding box center [258, 192] width 13 height 13
